Goal: Task Accomplishment & Management: Manage account settings

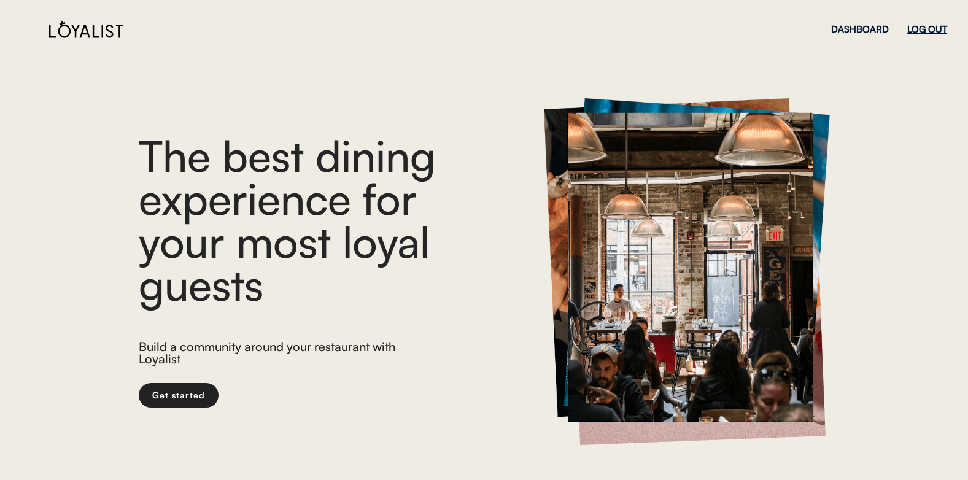
click at [938, 33] on div "LOG OUT" at bounding box center [927, 29] width 40 height 9
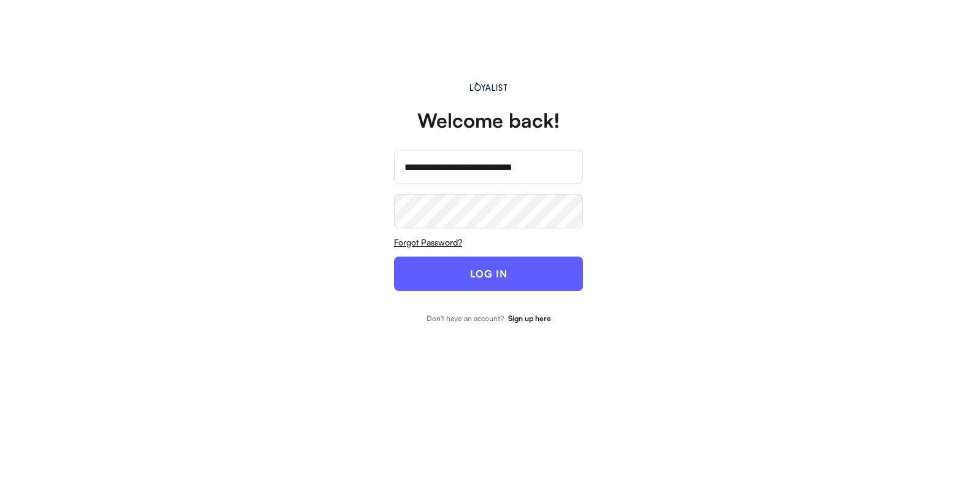
click at [449, 280] on button "LOG IN" at bounding box center [488, 273] width 189 height 34
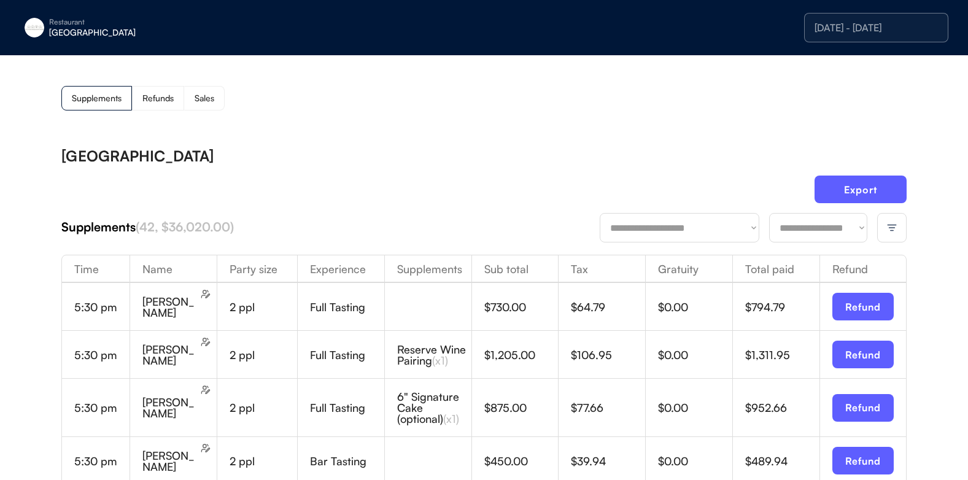
click at [896, 226] on img at bounding box center [891, 227] width 11 height 11
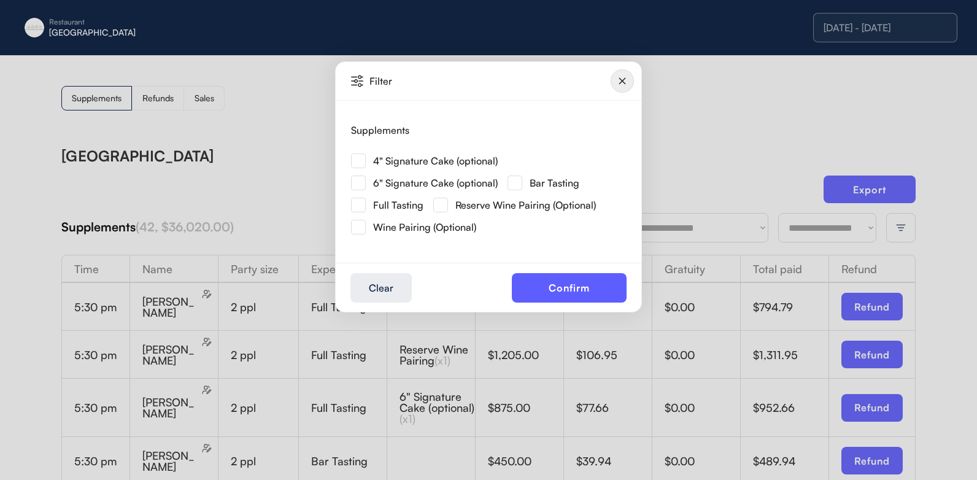
click at [355, 153] on img at bounding box center [358, 160] width 15 height 15
click at [566, 283] on button "Confirm" at bounding box center [569, 287] width 115 height 29
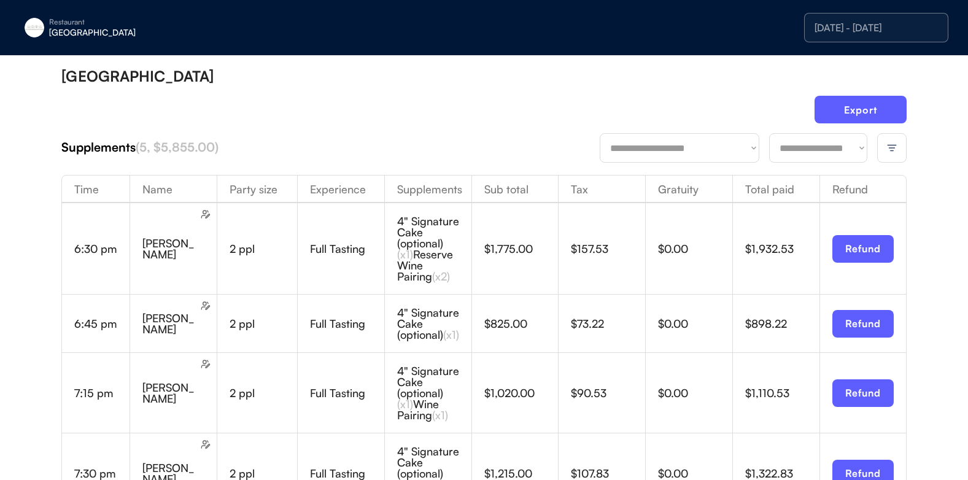
scroll to position [77, 0]
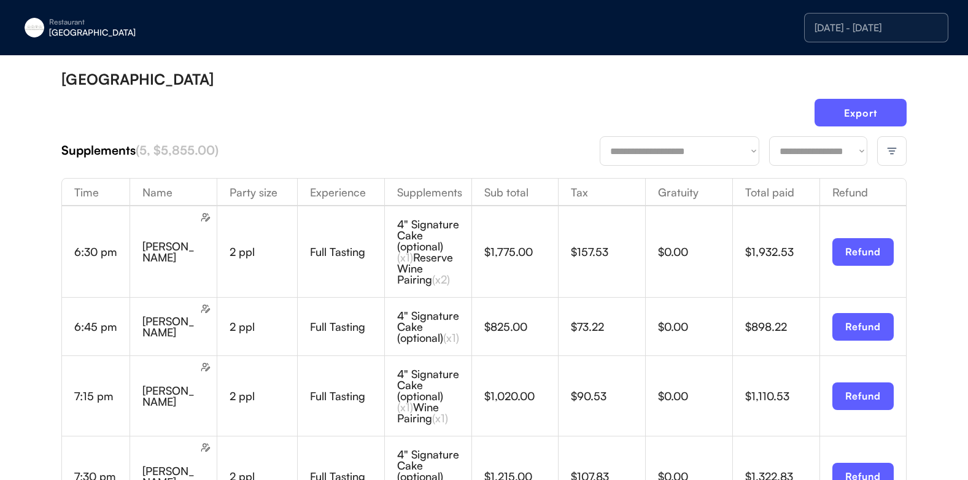
click at [888, 152] on img at bounding box center [891, 150] width 11 height 11
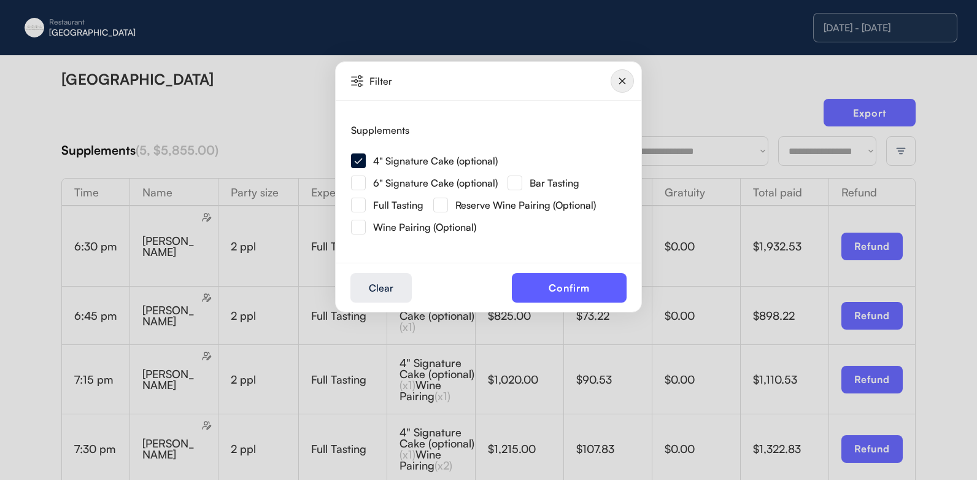
click at [352, 177] on img at bounding box center [358, 182] width 15 height 15
click at [555, 282] on button "Confirm" at bounding box center [569, 287] width 115 height 29
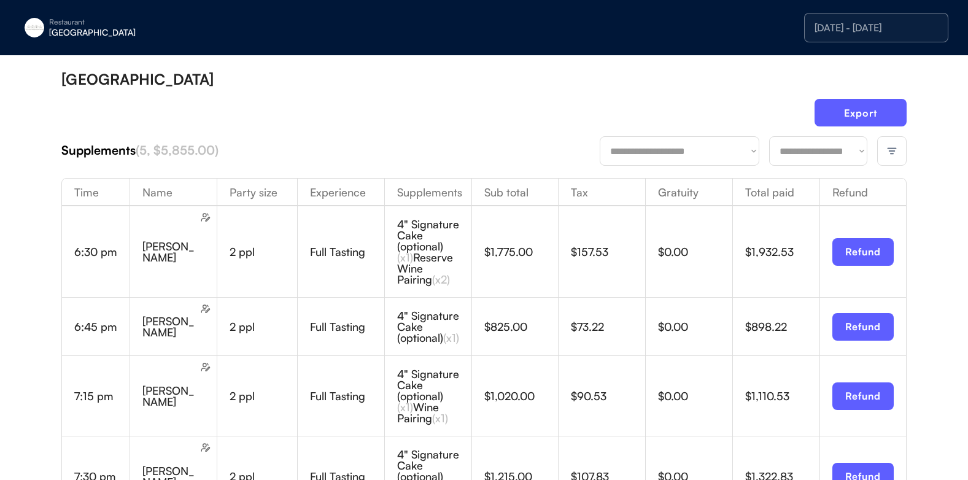
scroll to position [56, 0]
